Goal: Task Accomplishment & Management: Manage account settings

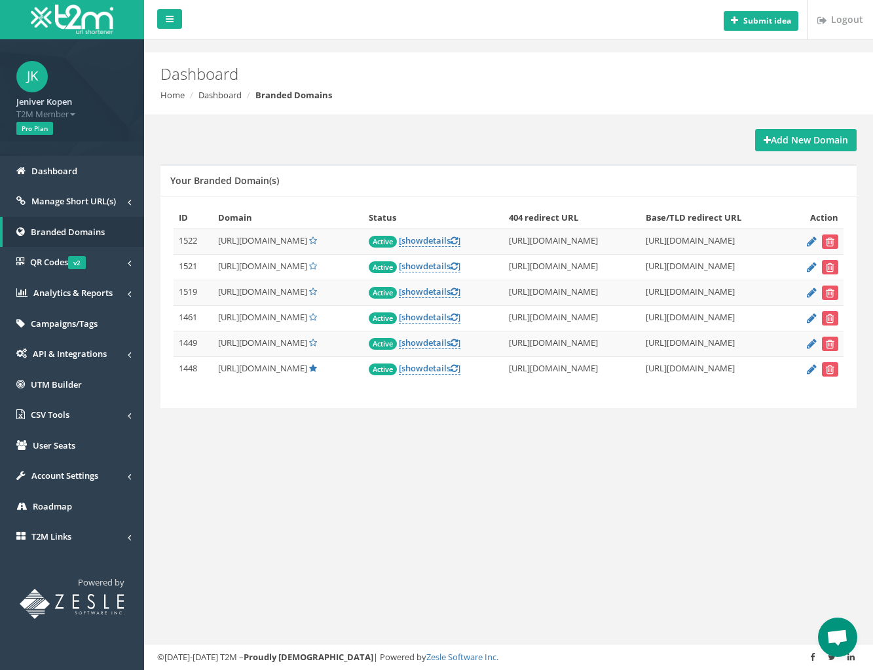
click at [224, 238] on span "https://singaasiabk8.com/" at bounding box center [262, 240] width 89 height 12
copy td "https://singaasiabk8.com/"
click at [832, 238] on icon "submit" at bounding box center [830, 242] width 9 height 8
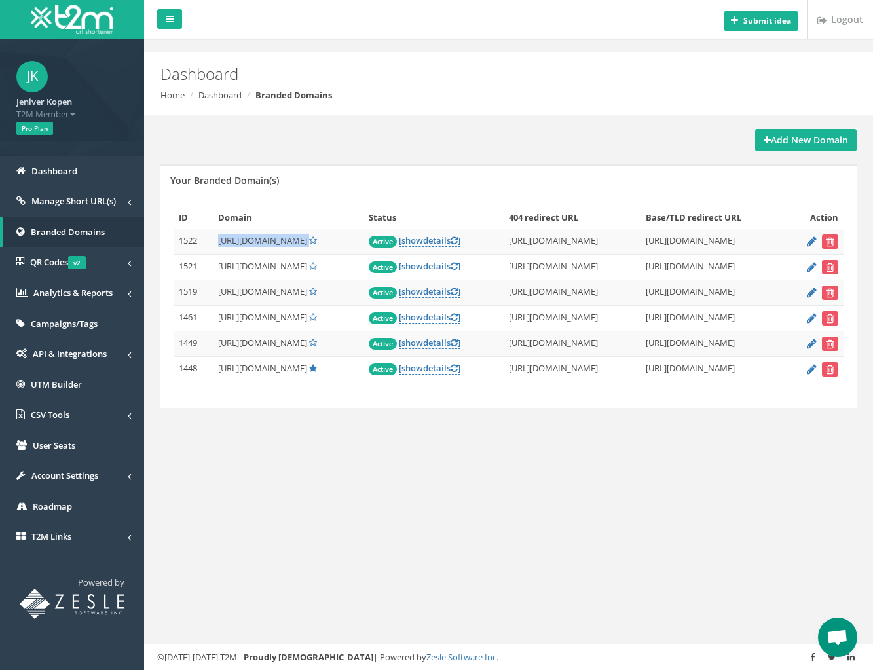
drag, startPoint x: 215, startPoint y: 266, endPoint x: 331, endPoint y: 270, distance: 115.9
click at [307, 270] on span "https://bettogelasia1win.com/" at bounding box center [262, 266] width 89 height 12
click at [829, 267] on icon "submit" at bounding box center [830, 267] width 9 height 8
click at [219, 317] on span "[URL][DOMAIN_NAME]" at bounding box center [262, 317] width 89 height 12
drag, startPoint x: 245, startPoint y: 319, endPoint x: 299, endPoint y: 319, distance: 54.3
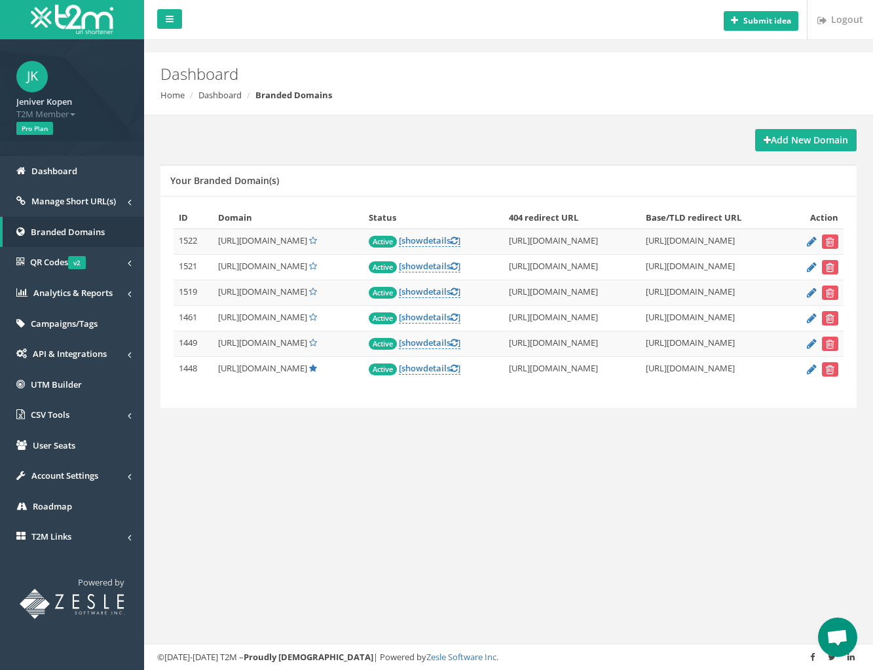
click at [299, 319] on span "[URL][DOMAIN_NAME]" at bounding box center [262, 317] width 89 height 12
copy span "[DOMAIN_NAME]"
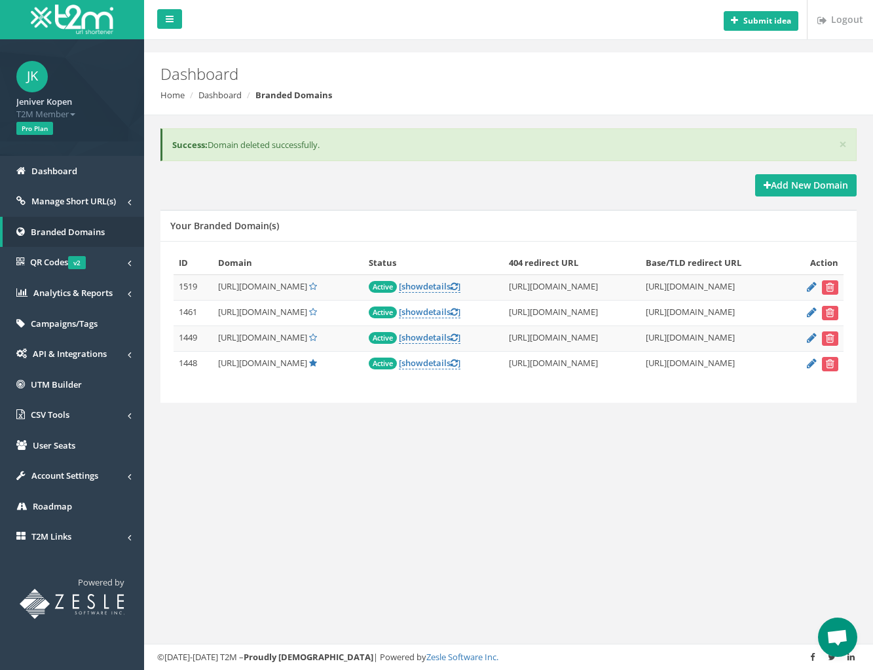
drag, startPoint x: 245, startPoint y: 312, endPoint x: 300, endPoint y: 312, distance: 55.0
click at [300, 312] on span "[URL][DOMAIN_NAME]" at bounding box center [262, 312] width 89 height 12
copy span "[DOMAIN_NAME]"
drag, startPoint x: 829, startPoint y: 287, endPoint x: 486, endPoint y: 39, distance: 422.5
click at [829, 287] on icon "submit" at bounding box center [830, 287] width 9 height 8
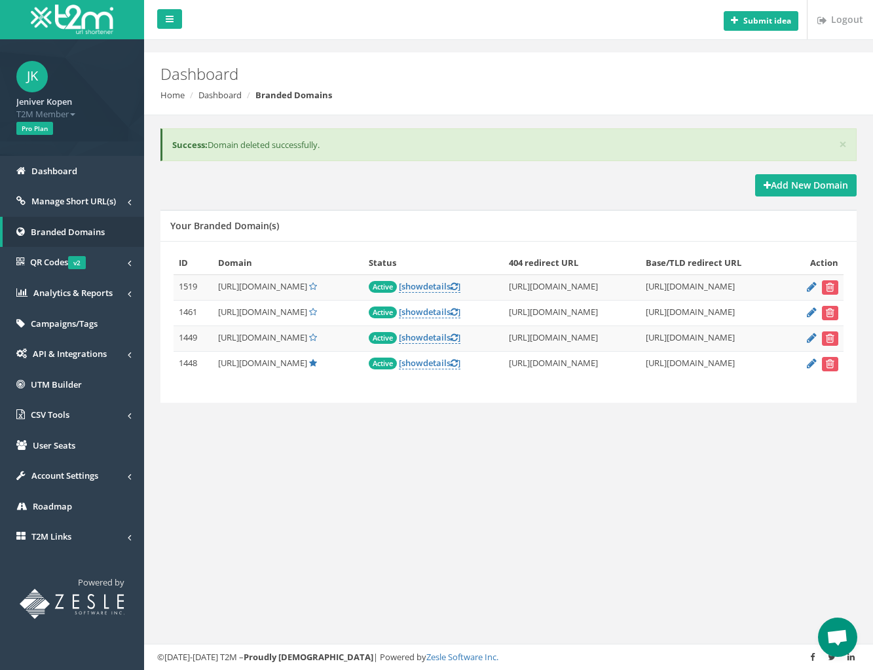
drag, startPoint x: 244, startPoint y: 367, endPoint x: 297, endPoint y: 367, distance: 52.4
click at [297, 367] on span "[URL][DOMAIN_NAME]" at bounding box center [262, 363] width 89 height 12
copy span "[DOMAIN_NAME]"
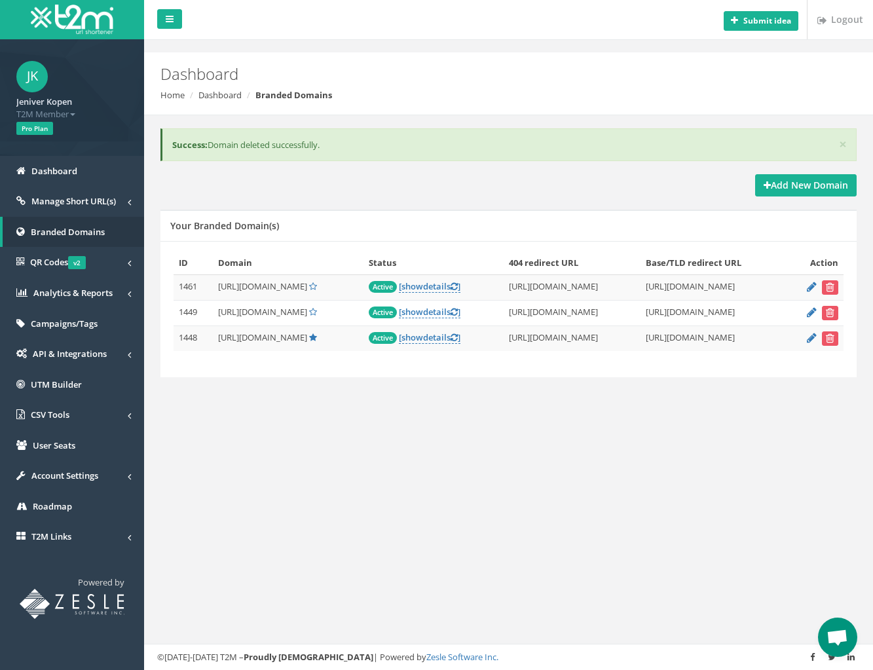
drag, startPoint x: 247, startPoint y: 314, endPoint x: 316, endPoint y: 313, distance: 68.7
click at [307, 313] on span "[URL][DOMAIN_NAME]" at bounding box center [262, 312] width 89 height 12
copy span "[DOMAIN_NAME]"
drag, startPoint x: 246, startPoint y: 283, endPoint x: 299, endPoint y: 289, distance: 53.3
click at [299, 289] on span "[URL][DOMAIN_NAME]" at bounding box center [262, 286] width 89 height 12
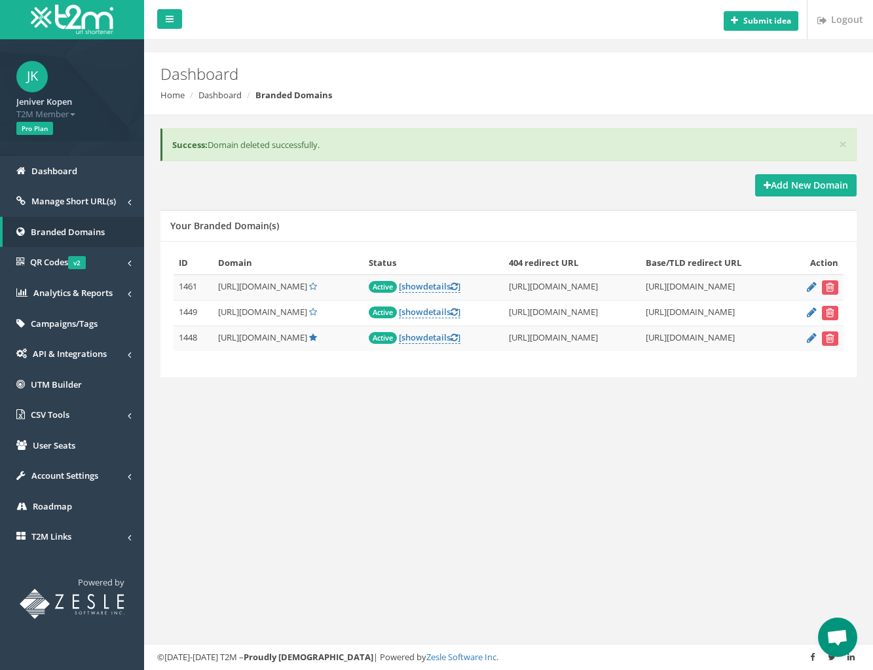
copy span "[DOMAIN_NAME]"
drag, startPoint x: 246, startPoint y: 314, endPoint x: 317, endPoint y: 313, distance: 71.4
click at [307, 313] on span "[URL][DOMAIN_NAME]" at bounding box center [262, 312] width 89 height 12
copy span "[DOMAIN_NAME]"
drag, startPoint x: 247, startPoint y: 338, endPoint x: 295, endPoint y: 340, distance: 47.8
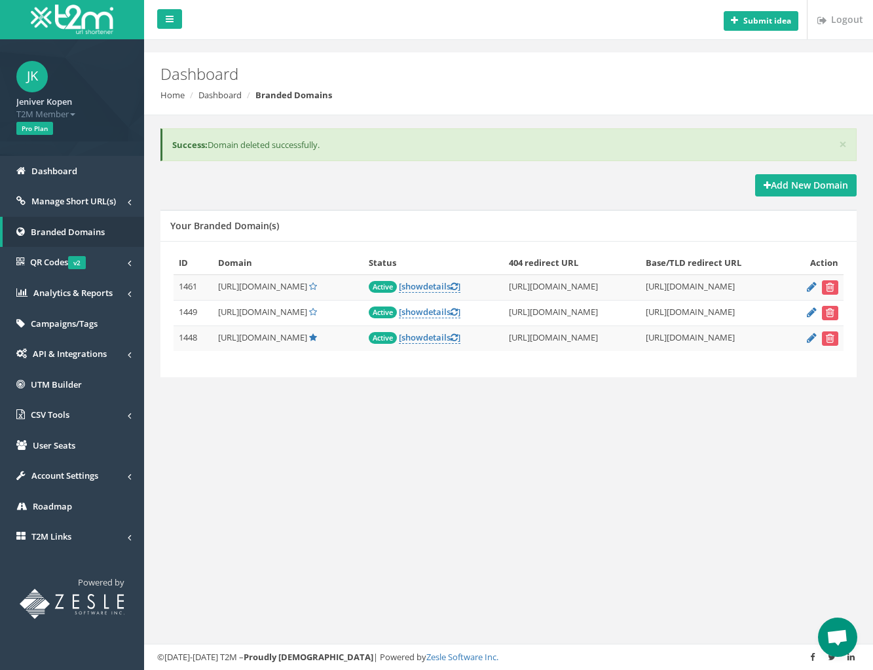
click at [295, 340] on span "[URL][DOMAIN_NAME]" at bounding box center [262, 337] width 89 height 12
drag, startPoint x: 297, startPoint y: 340, endPoint x: 247, endPoint y: 338, distance: 49.1
click at [247, 338] on span "[URL][DOMAIN_NAME]" at bounding box center [262, 337] width 89 height 12
copy span "[DOMAIN_NAME]"
click at [134, 477] on link "Account Settings" at bounding box center [72, 475] width 144 height 31
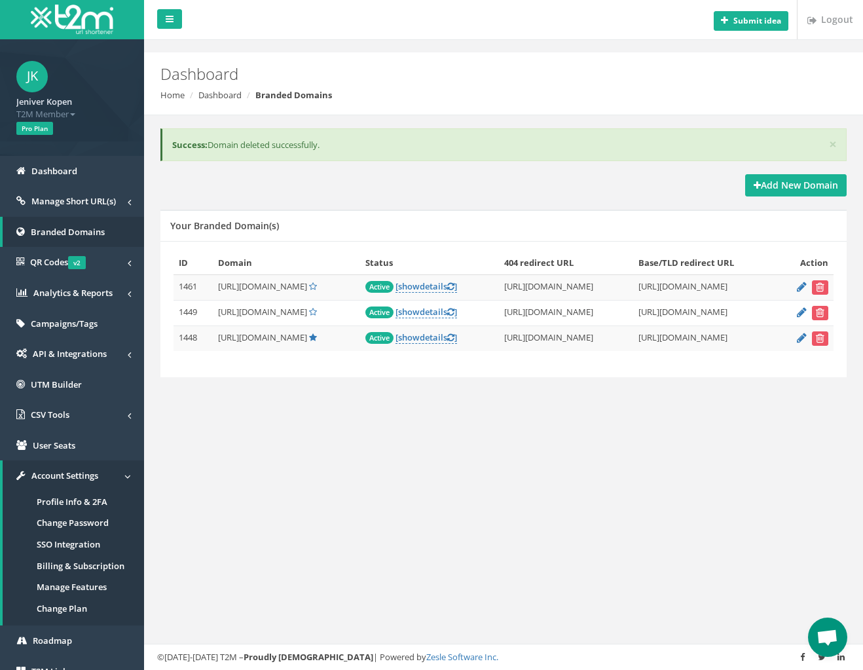
click at [523, 432] on div "Submit idea Logout Dashboard Home Dashboard Branded Domains × Success: Domain d…" at bounding box center [503, 335] width 719 height 670
click at [435, 340] on link "[ show details ]" at bounding box center [426, 337] width 62 height 12
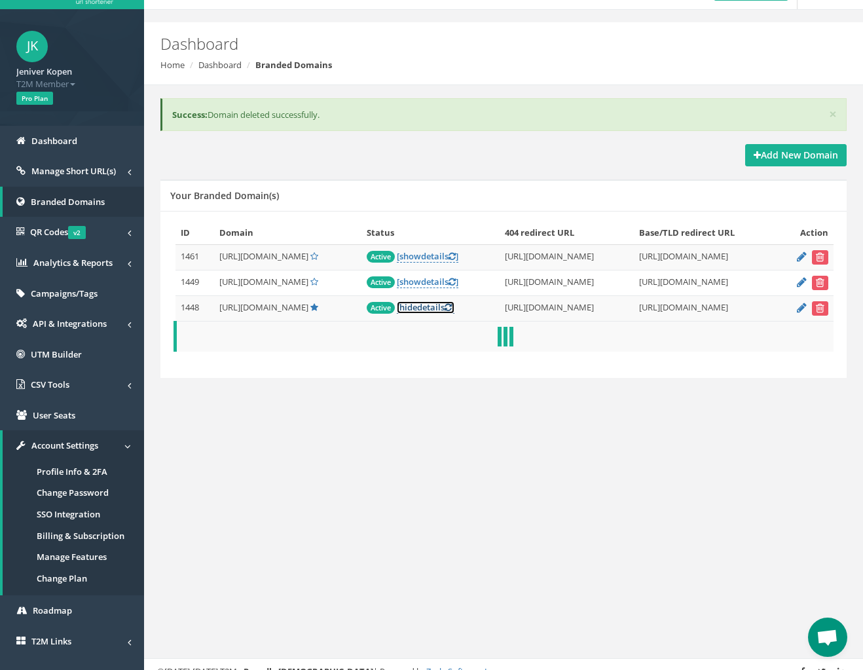
scroll to position [83, 0]
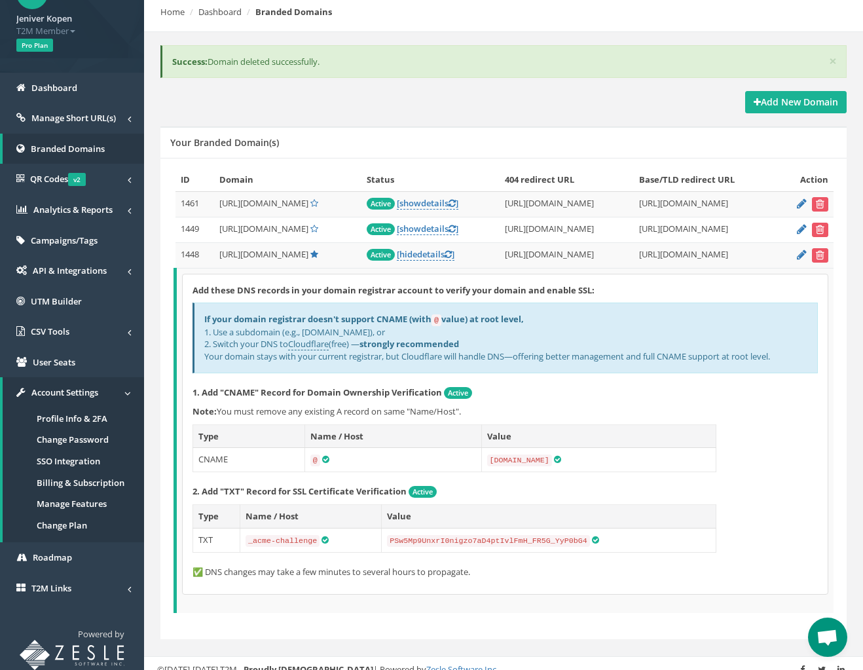
click at [721, 34] on div "× Success: Domain deleted successfully. Add New Domain Your Branded Domain(s) I…" at bounding box center [503, 357] width 699 height 650
click at [430, 230] on link "[ show details ]" at bounding box center [428, 229] width 62 height 12
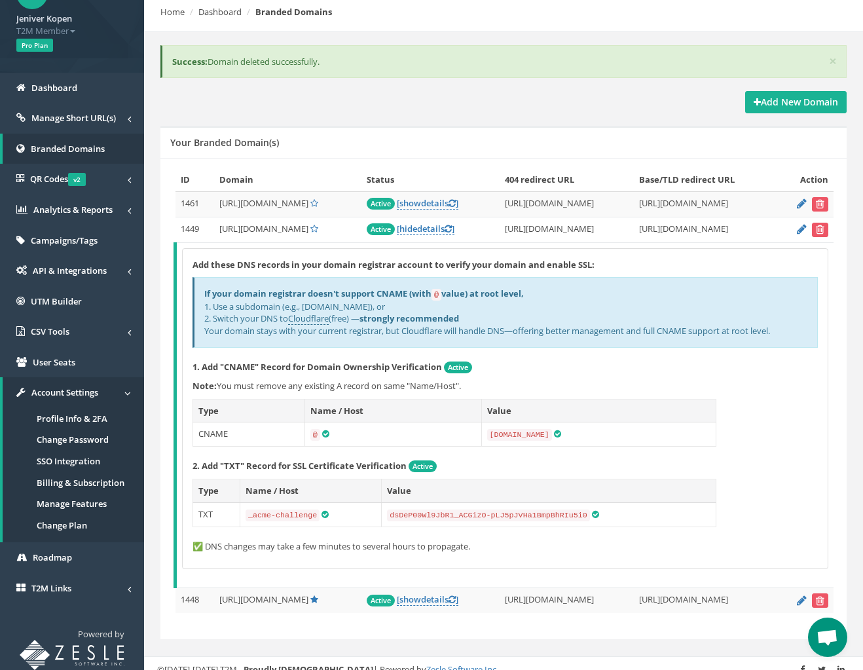
click at [718, 67] on div "× Success: Domain deleted successfully." at bounding box center [503, 61] width 686 height 33
click at [86, 119] on span "Manage Short URL(s)" at bounding box center [73, 118] width 84 height 12
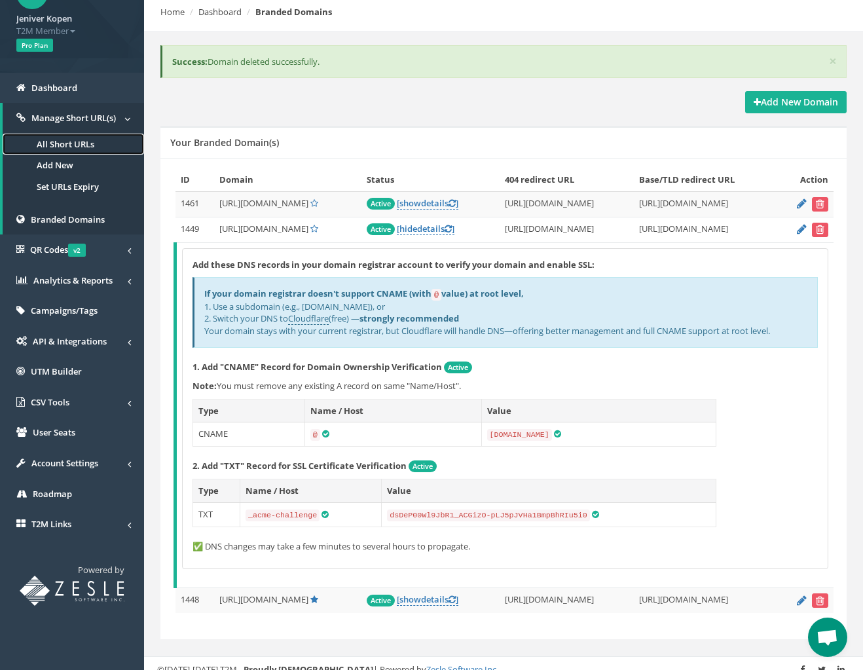
click at [74, 148] on link "All Short URLs" at bounding box center [73, 145] width 141 height 22
